Goal: Task Accomplishment & Management: Manage account settings

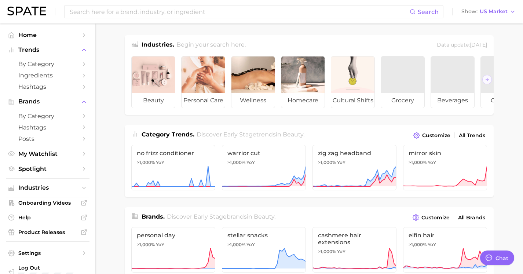
scroll to position [117, 0]
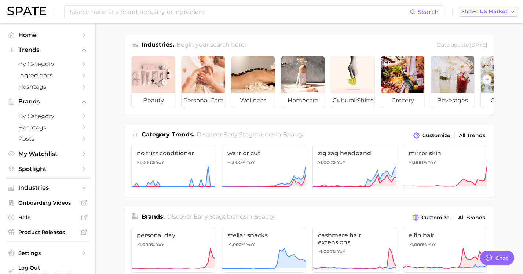
click at [497, 12] on span "US Market" at bounding box center [494, 12] width 28 height 4
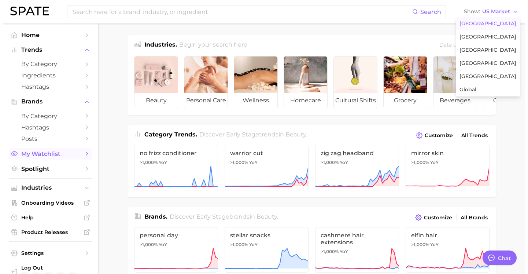
scroll to position [14, 0]
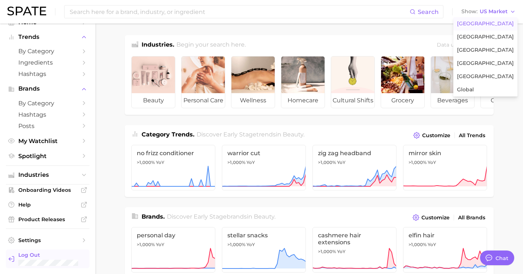
click at [34, 255] on span "Log Out" at bounding box center [50, 254] width 65 height 7
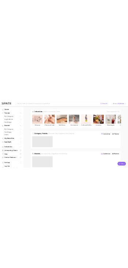
scroll to position [117, 0]
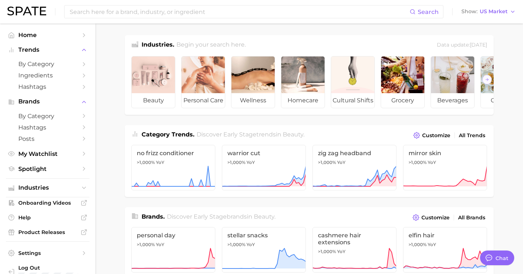
drag, startPoint x: 400, startPoint y: 29, endPoint x: 244, endPoint y: 0, distance: 159.3
type textarea "x"
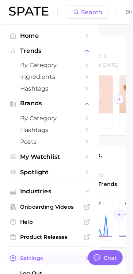
scroll to position [14, 0]
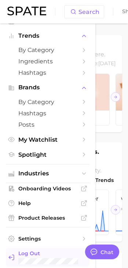
click at [32, 254] on span "Log Out" at bounding box center [50, 253] width 65 height 7
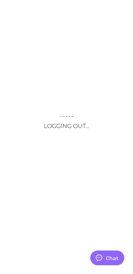
scroll to position [117, 0]
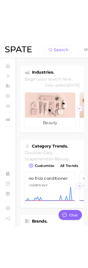
scroll to position [108, 0]
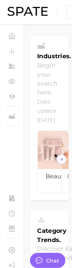
type textarea "x"
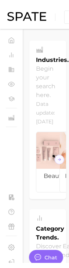
scroll to position [147, 0]
